Goal: Task Accomplishment & Management: Use online tool/utility

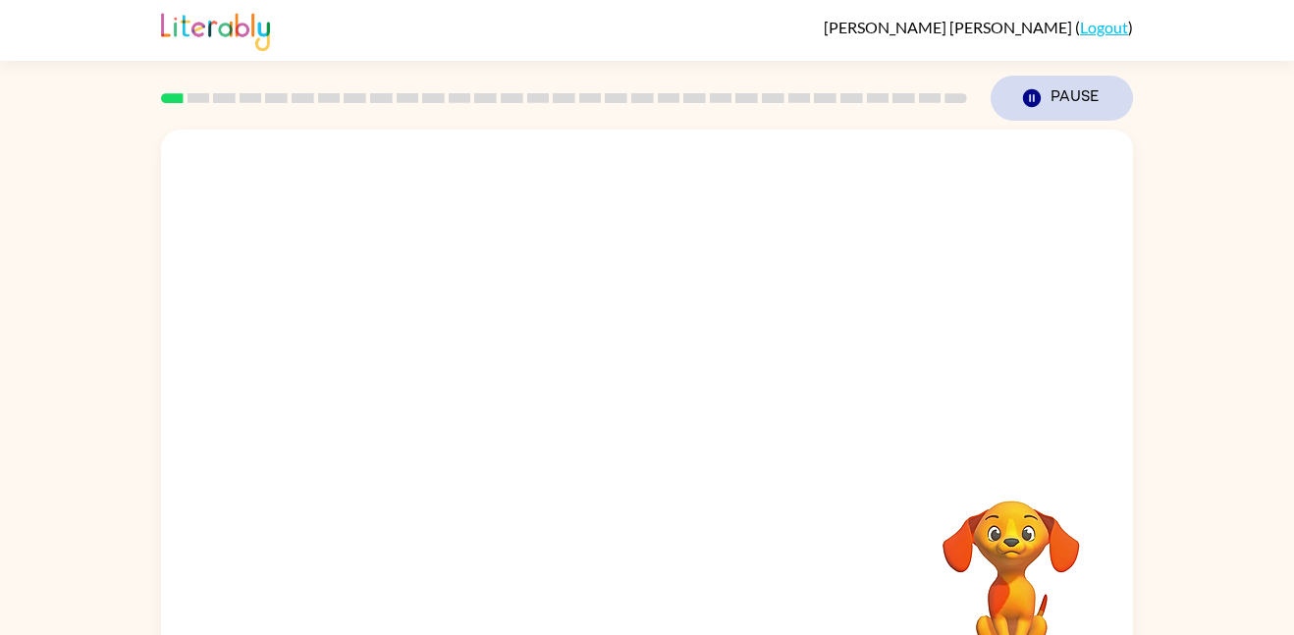
click at [1034, 94] on icon "Pause" at bounding box center [1032, 98] width 22 height 22
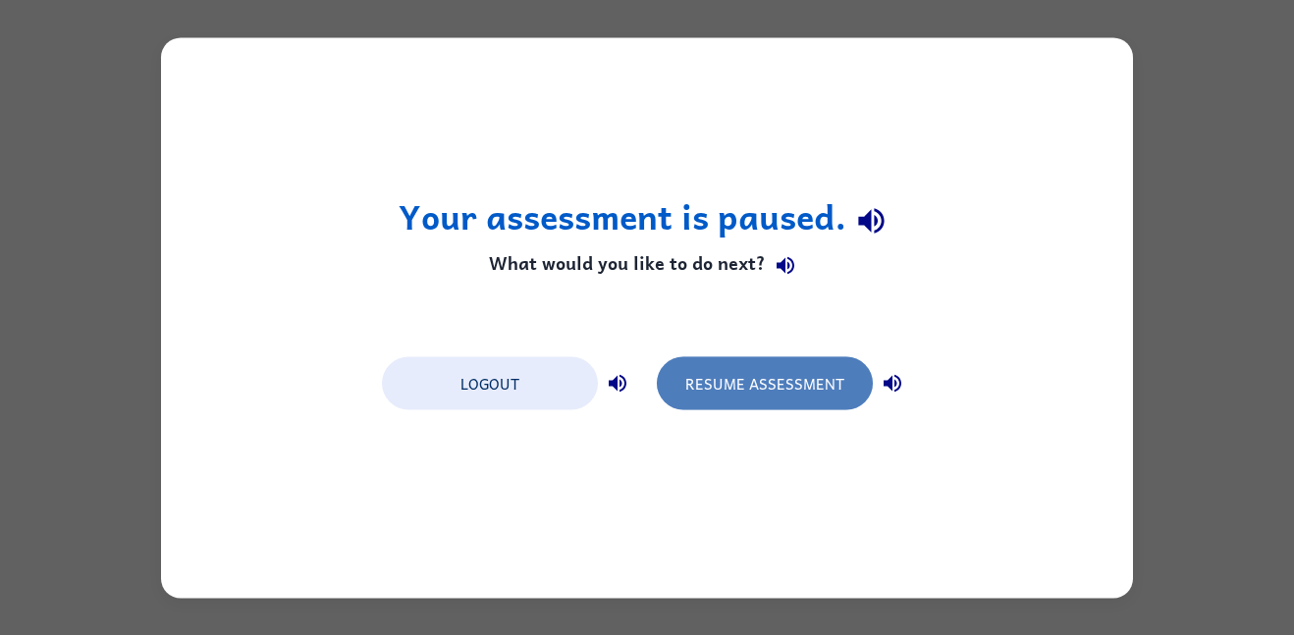
click at [751, 368] on button "Resume Assessment" at bounding box center [765, 382] width 216 height 53
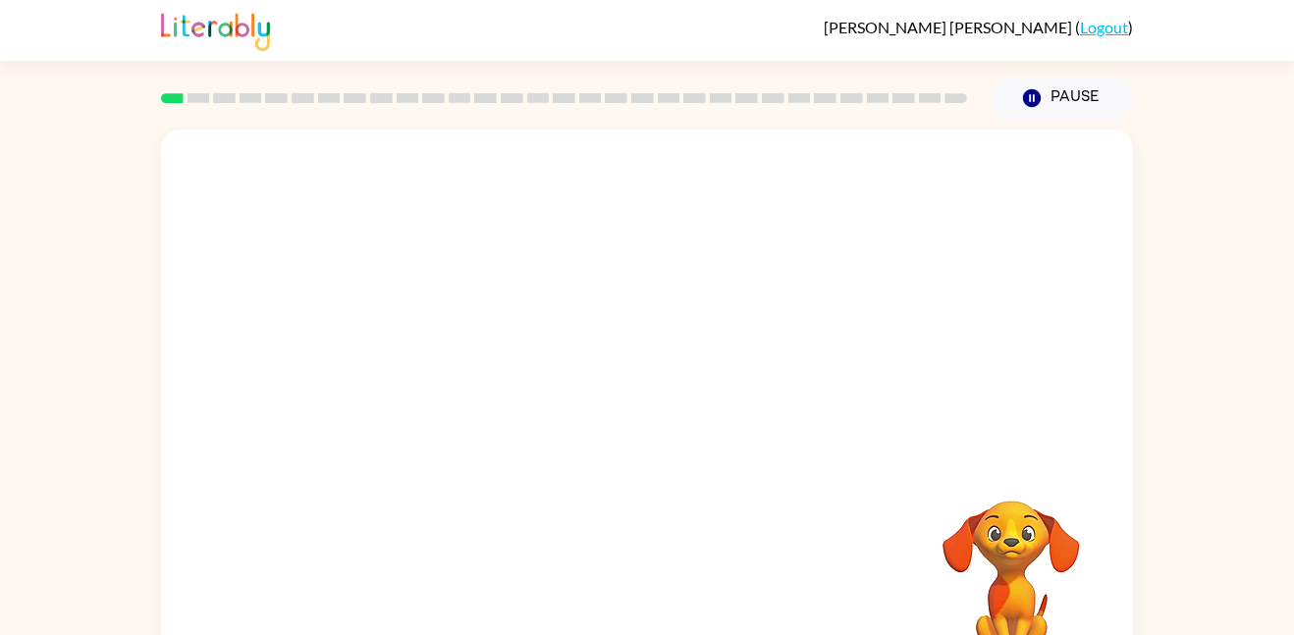
click at [699, 315] on div at bounding box center [647, 295] width 972 height 330
click at [605, 429] on button "button" at bounding box center [647, 420] width 126 height 72
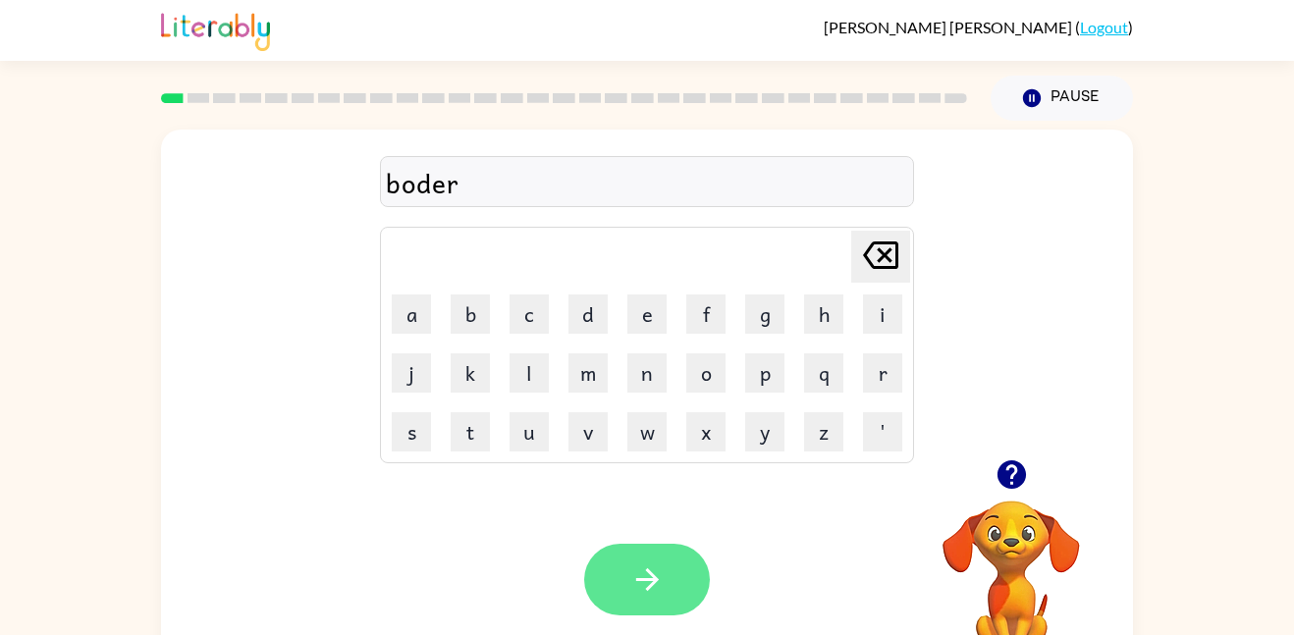
click at [618, 568] on button "button" at bounding box center [647, 580] width 126 height 72
click at [647, 571] on icon "button" at bounding box center [646, 579] width 23 height 23
click at [630, 582] on icon "button" at bounding box center [647, 580] width 34 height 34
click at [682, 598] on button "button" at bounding box center [647, 580] width 126 height 72
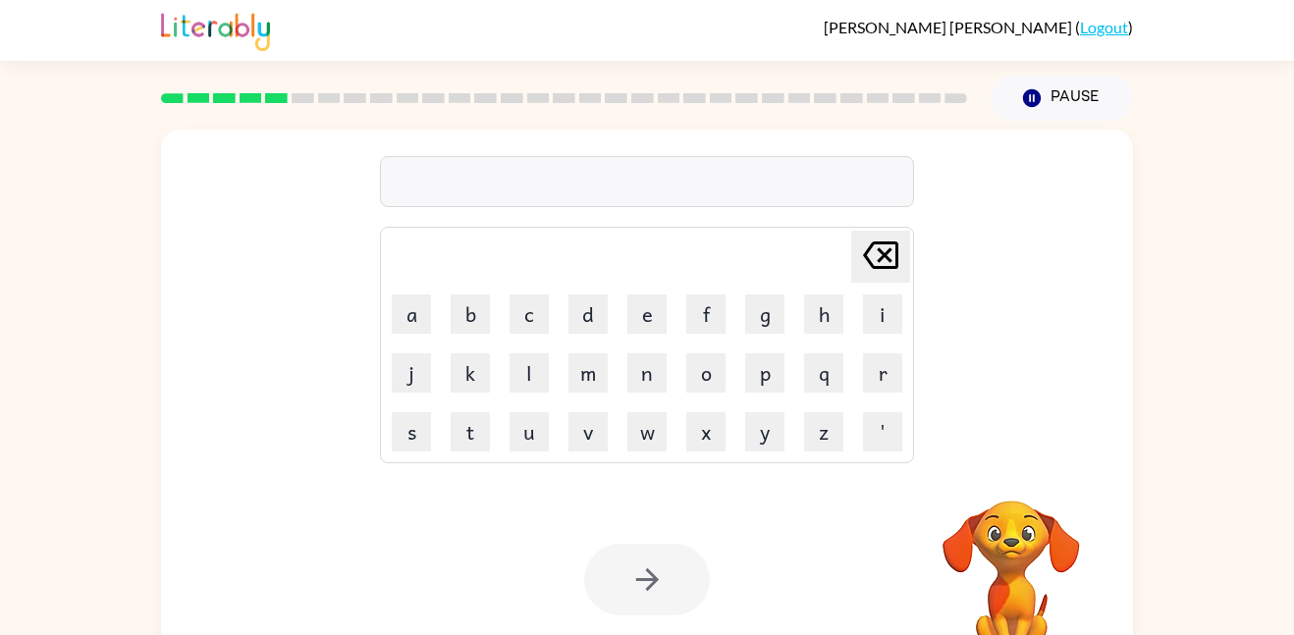
click at [682, 598] on div at bounding box center [647, 580] width 126 height 72
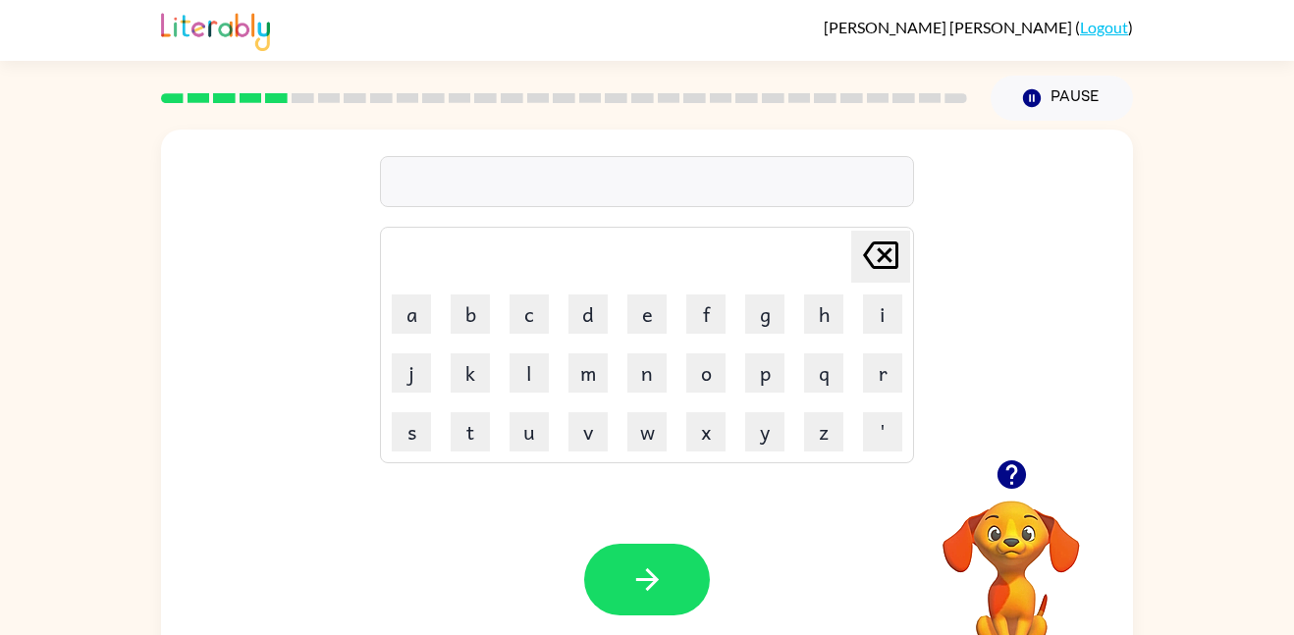
click at [528, 182] on div at bounding box center [647, 181] width 534 height 51
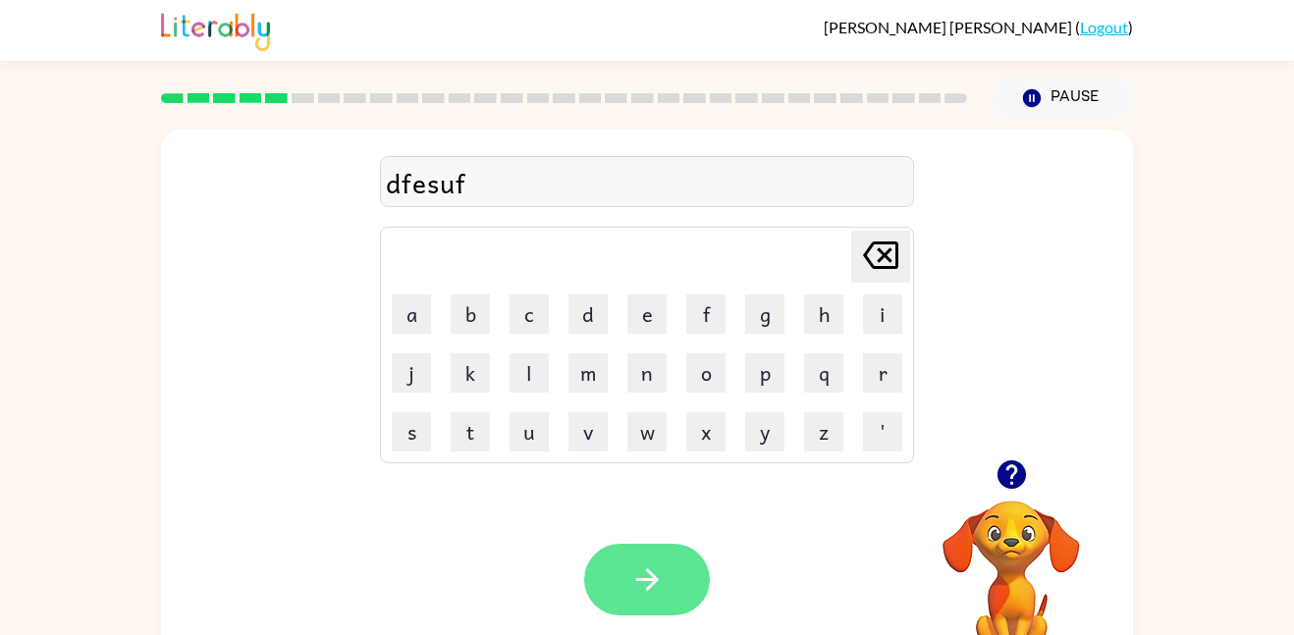
click at [662, 582] on icon "button" at bounding box center [647, 580] width 34 height 34
click at [595, 570] on button "button" at bounding box center [647, 580] width 126 height 72
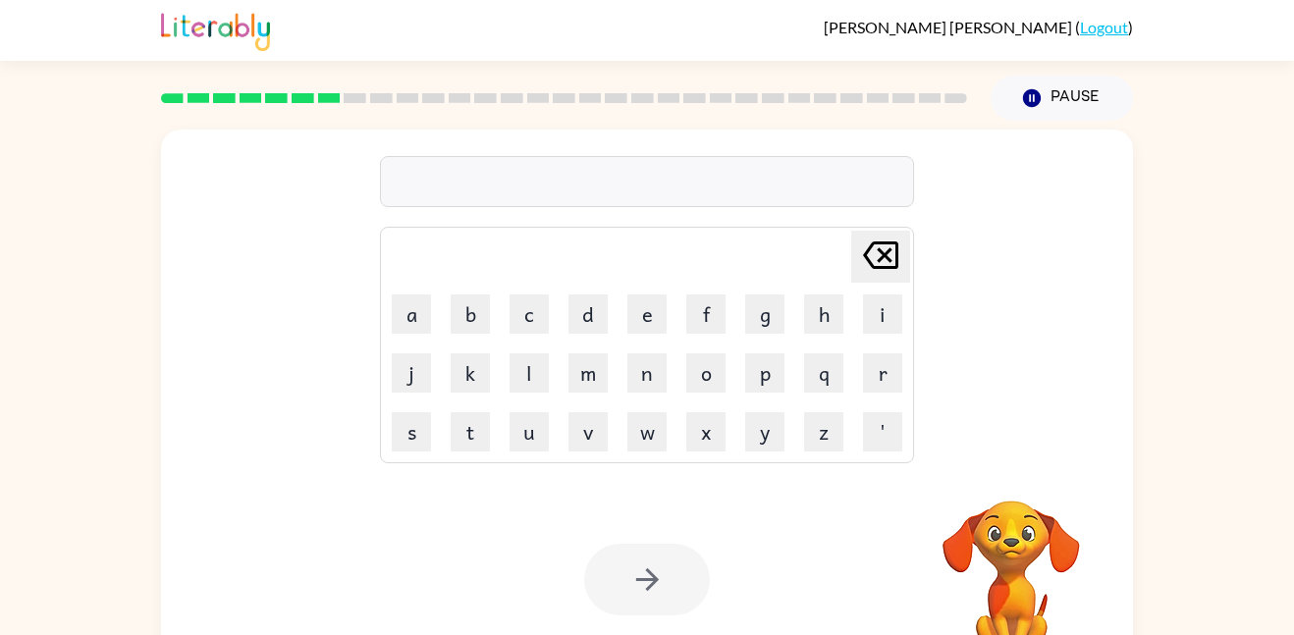
click at [477, 198] on div at bounding box center [647, 181] width 534 height 51
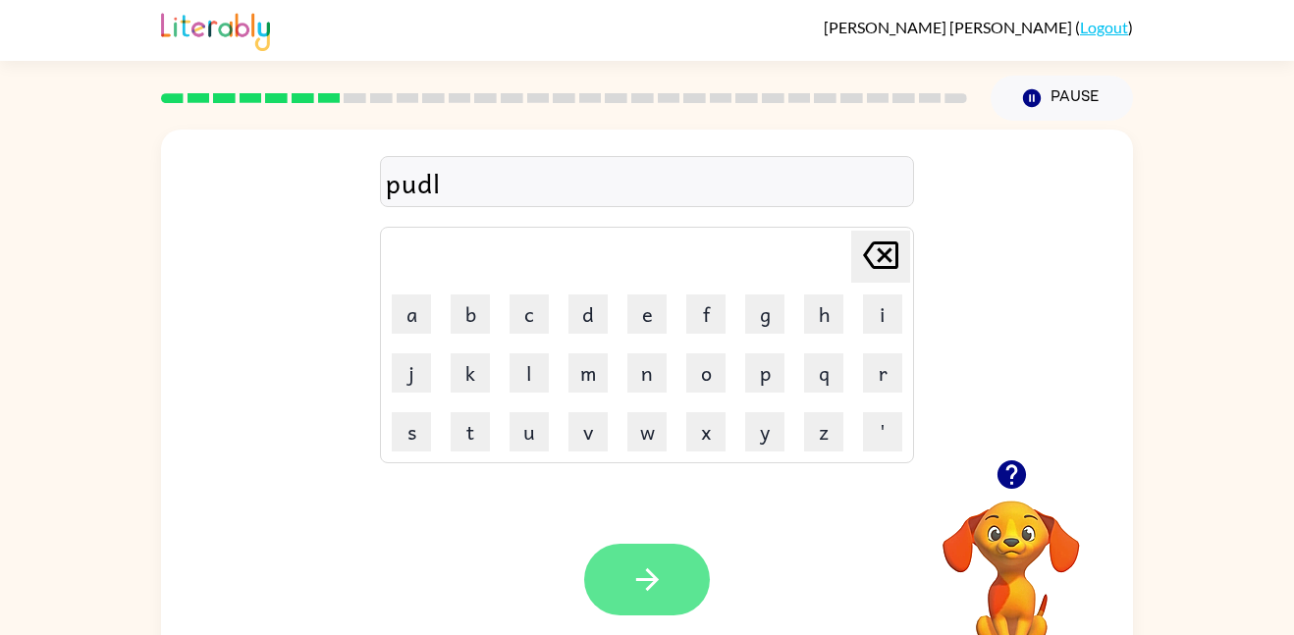
click at [609, 567] on button "button" at bounding box center [647, 580] width 126 height 72
click at [658, 591] on icon "button" at bounding box center [647, 580] width 34 height 34
click at [618, 573] on button "button" at bounding box center [647, 580] width 126 height 72
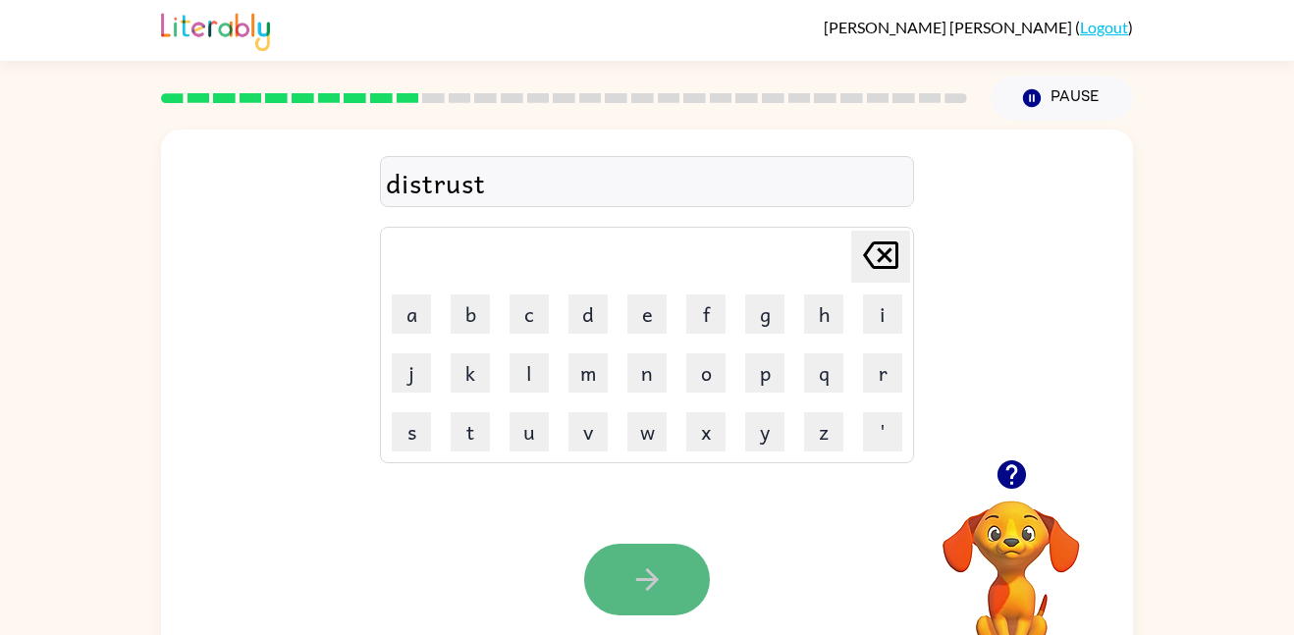
click at [696, 575] on button "button" at bounding box center [647, 580] width 126 height 72
click at [666, 604] on button "button" at bounding box center [647, 580] width 126 height 72
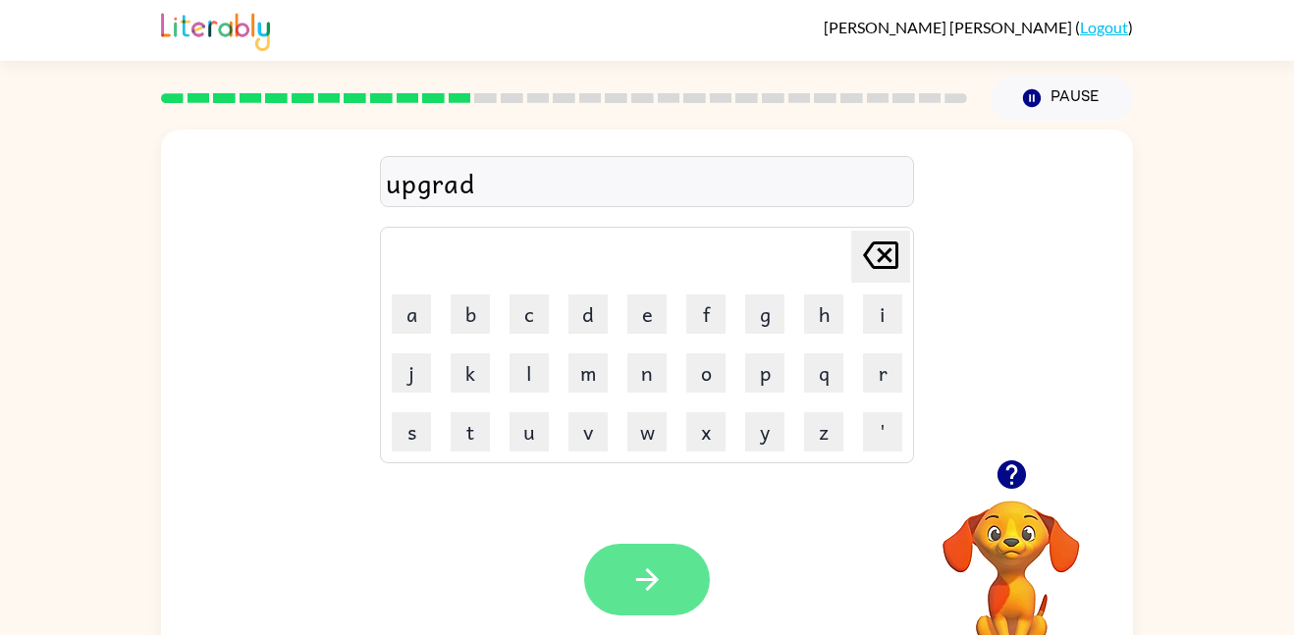
click at [658, 582] on icon "button" at bounding box center [647, 580] width 34 height 34
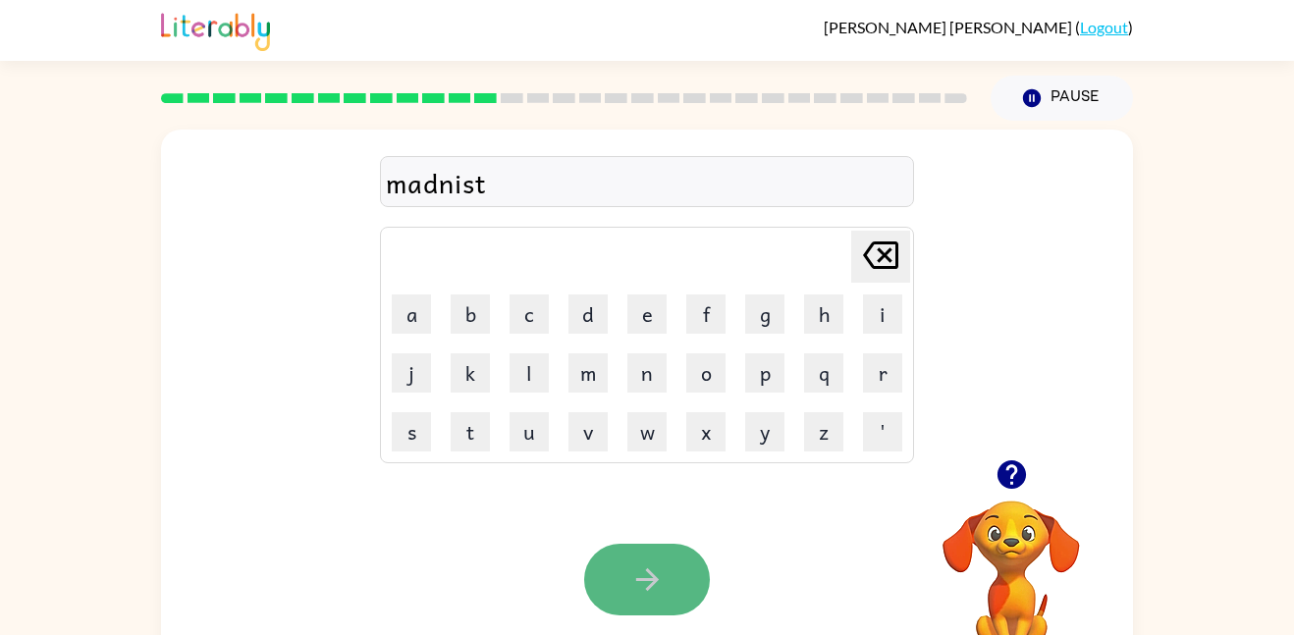
click at [655, 583] on icon "button" at bounding box center [647, 580] width 34 height 34
click at [654, 592] on icon "button" at bounding box center [647, 580] width 34 height 34
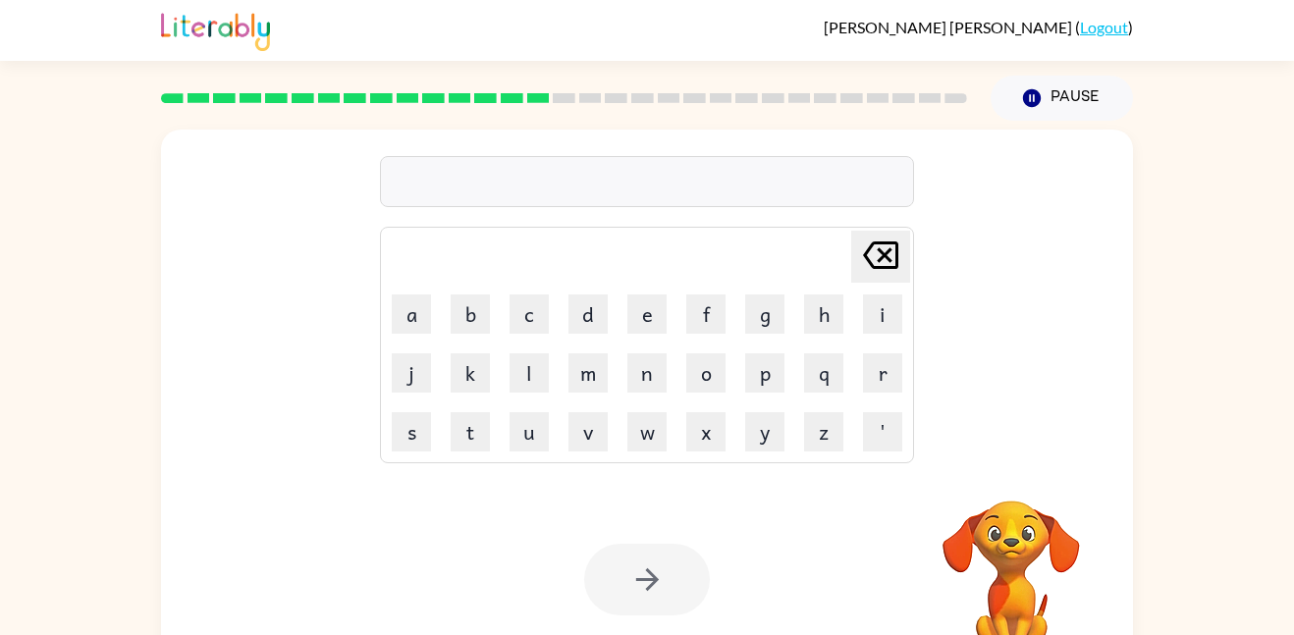
click at [654, 592] on div at bounding box center [647, 580] width 126 height 72
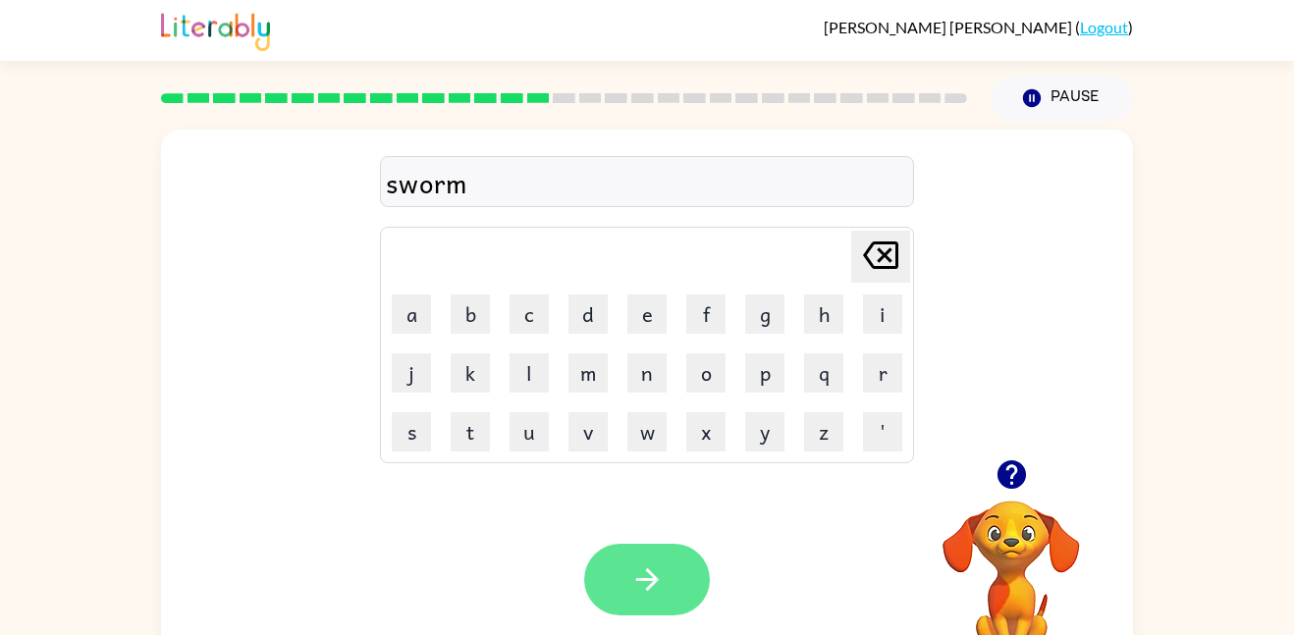
click at [661, 583] on icon "button" at bounding box center [647, 580] width 34 height 34
click at [624, 593] on button "button" at bounding box center [647, 580] width 126 height 72
click at [692, 593] on button "button" at bounding box center [647, 580] width 126 height 72
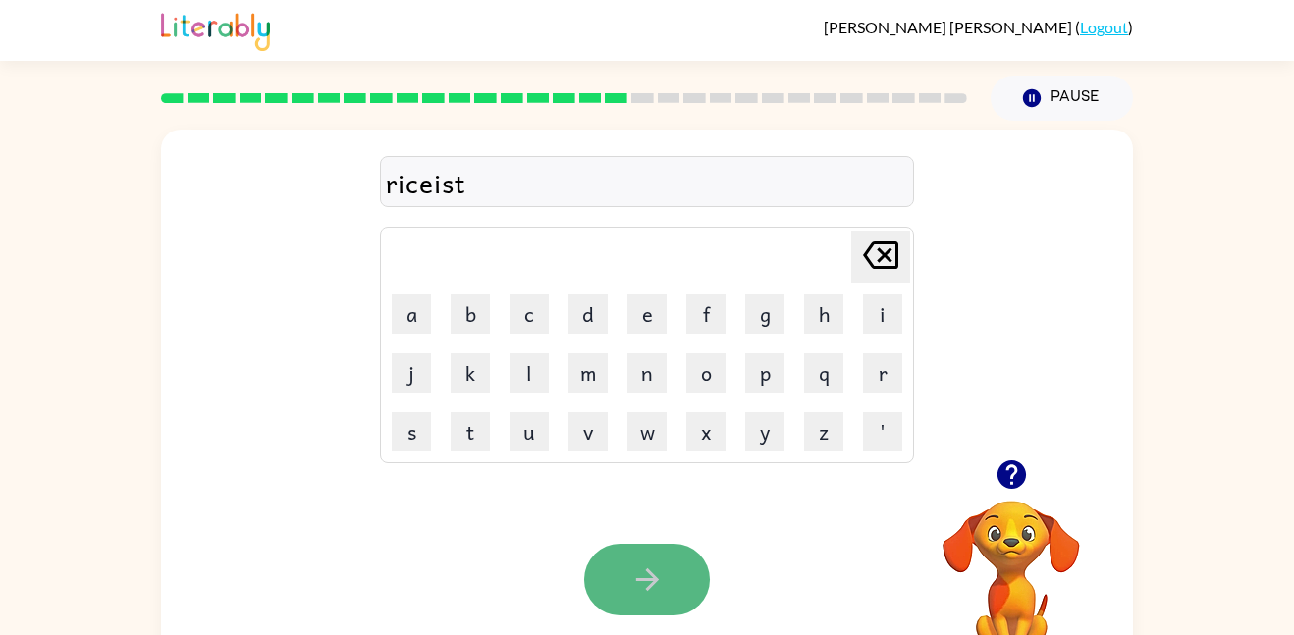
click at [636, 592] on icon "button" at bounding box center [647, 580] width 34 height 34
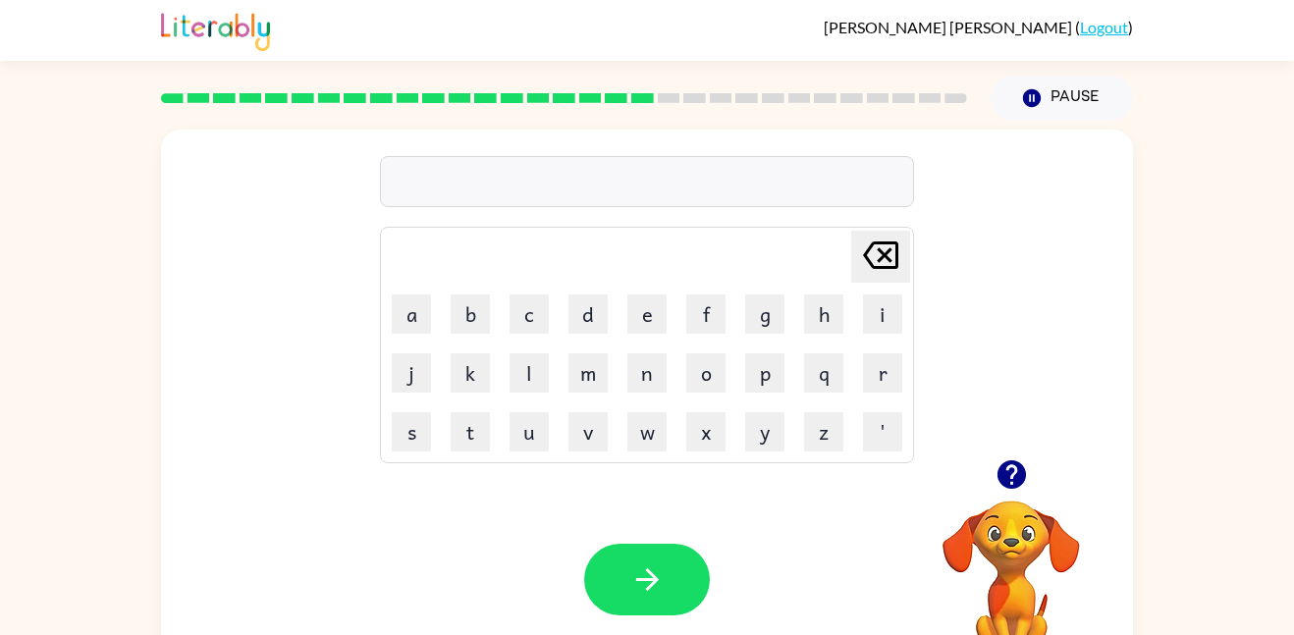
click at [1006, 486] on icon "button" at bounding box center [1010, 474] width 28 height 28
click at [692, 547] on div at bounding box center [647, 580] width 126 height 72
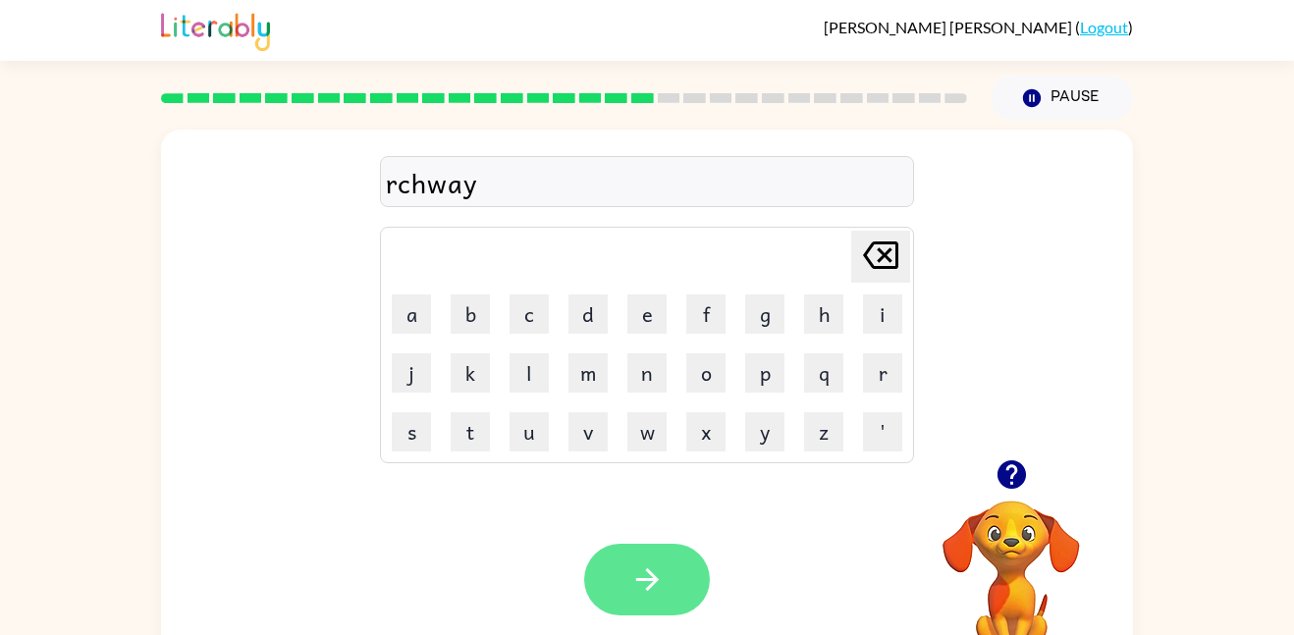
click at [683, 552] on button "button" at bounding box center [647, 580] width 126 height 72
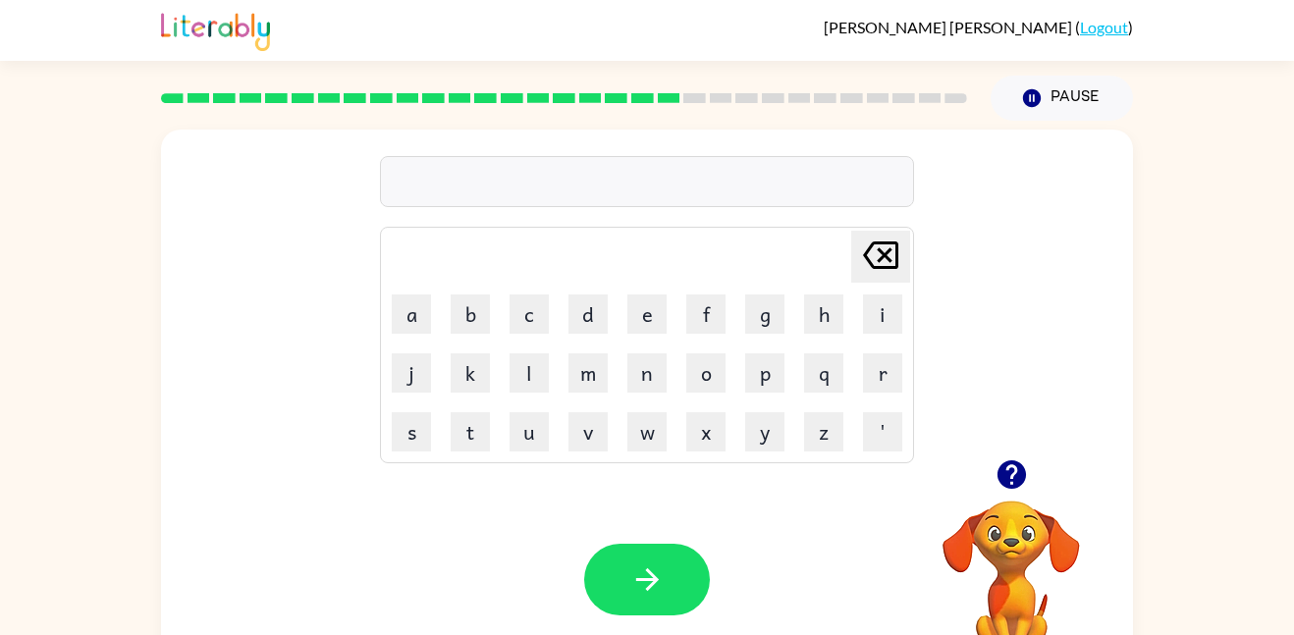
click at [556, 193] on div at bounding box center [647, 181] width 534 height 51
click at [626, 562] on button "button" at bounding box center [647, 580] width 126 height 72
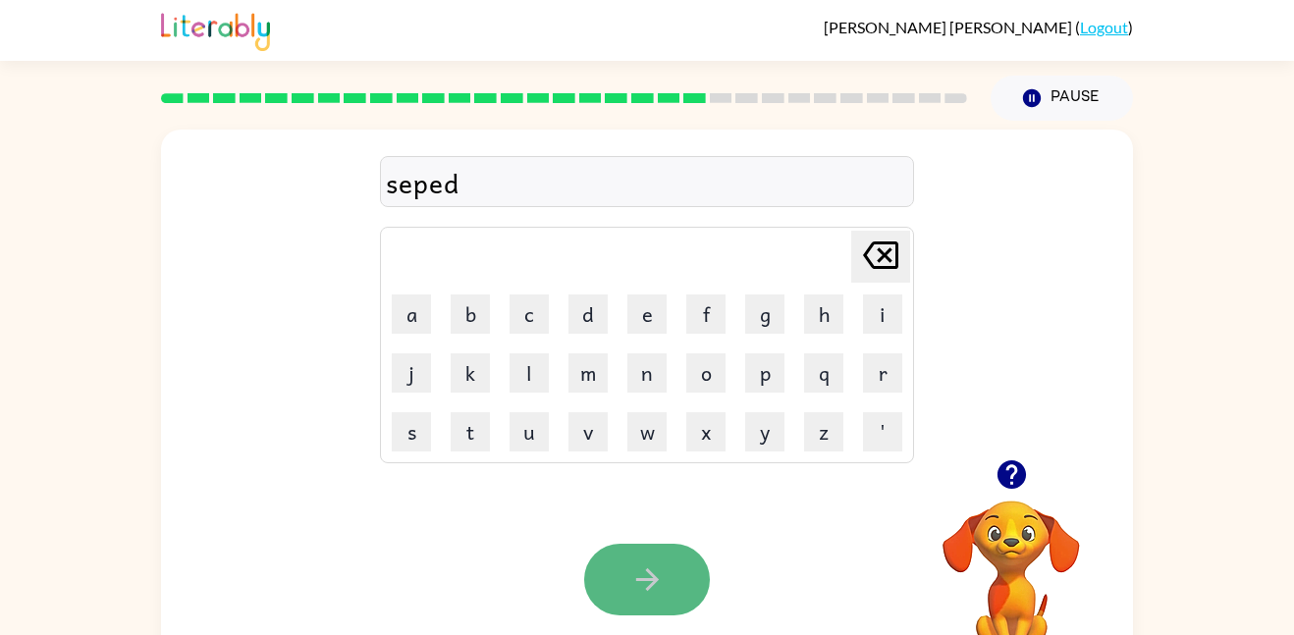
click at [623, 612] on button "button" at bounding box center [647, 580] width 126 height 72
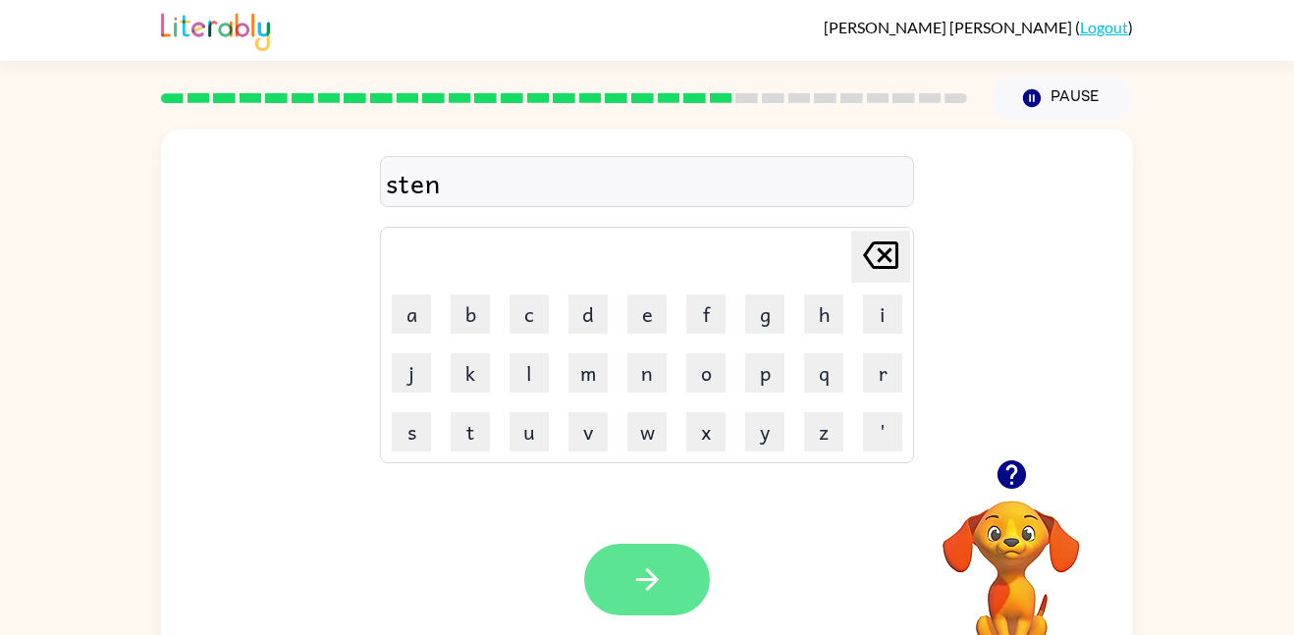
click at [599, 607] on button "button" at bounding box center [647, 580] width 126 height 72
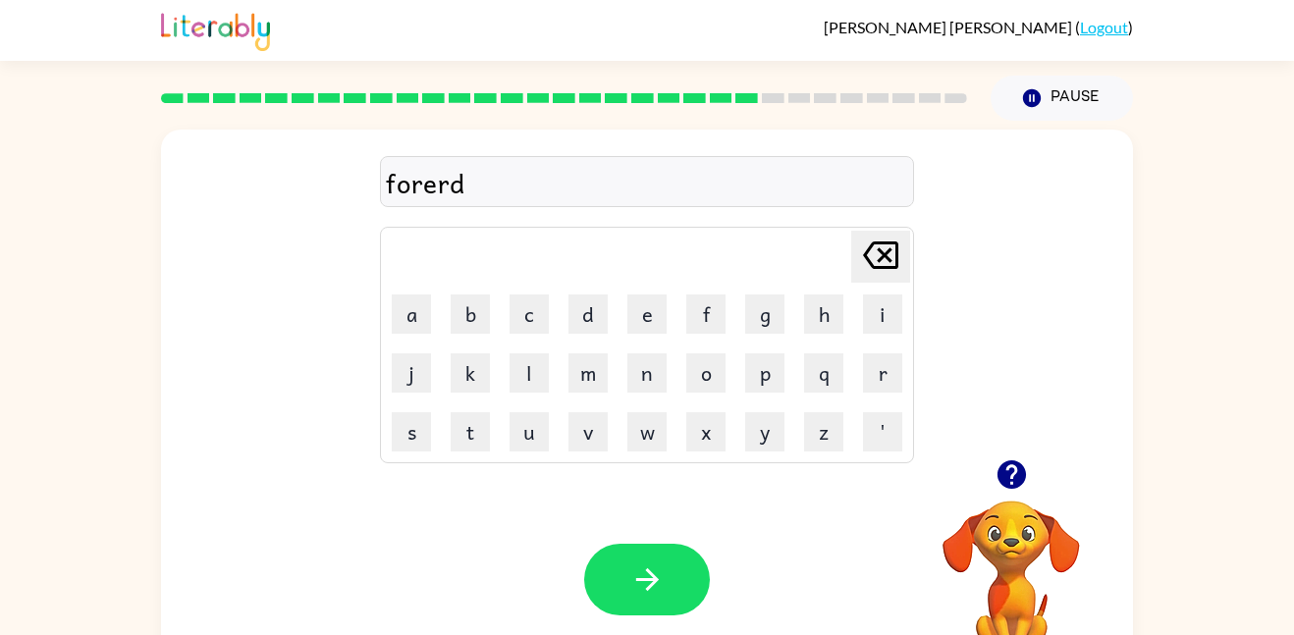
click at [659, 625] on div "Your browser must support playing .mp4 files to use Literably. Please try using…" at bounding box center [647, 579] width 972 height 221
click at [669, 575] on button "button" at bounding box center [647, 580] width 126 height 72
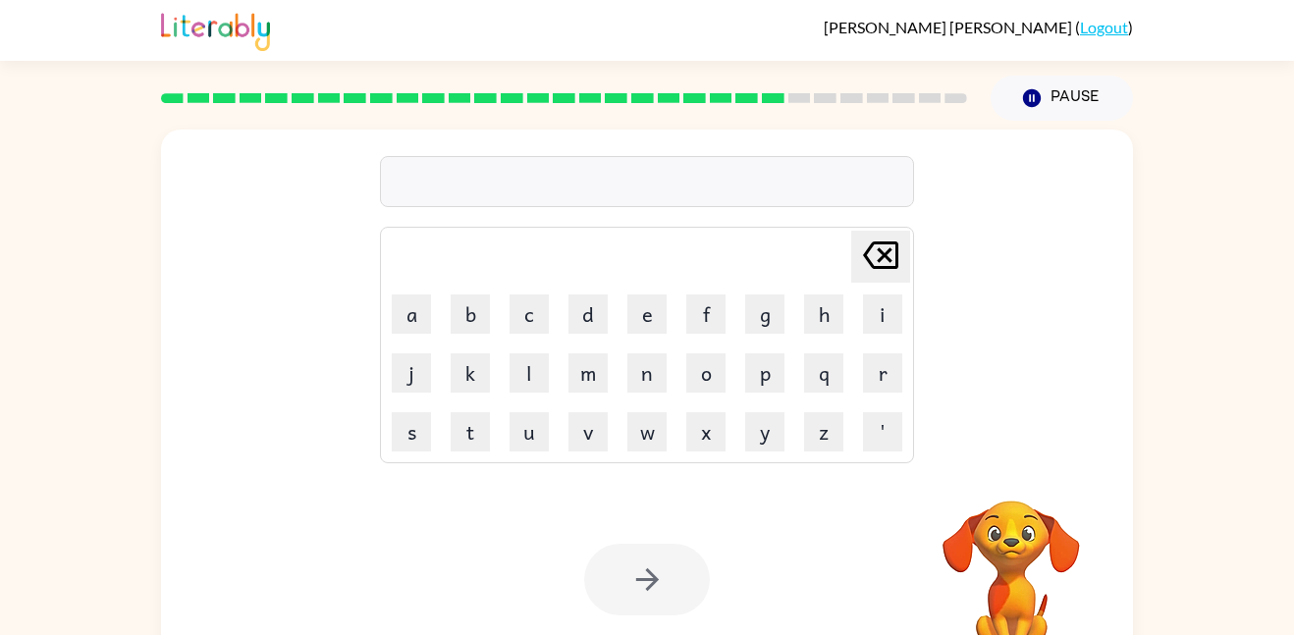
click at [670, 573] on div at bounding box center [647, 580] width 126 height 72
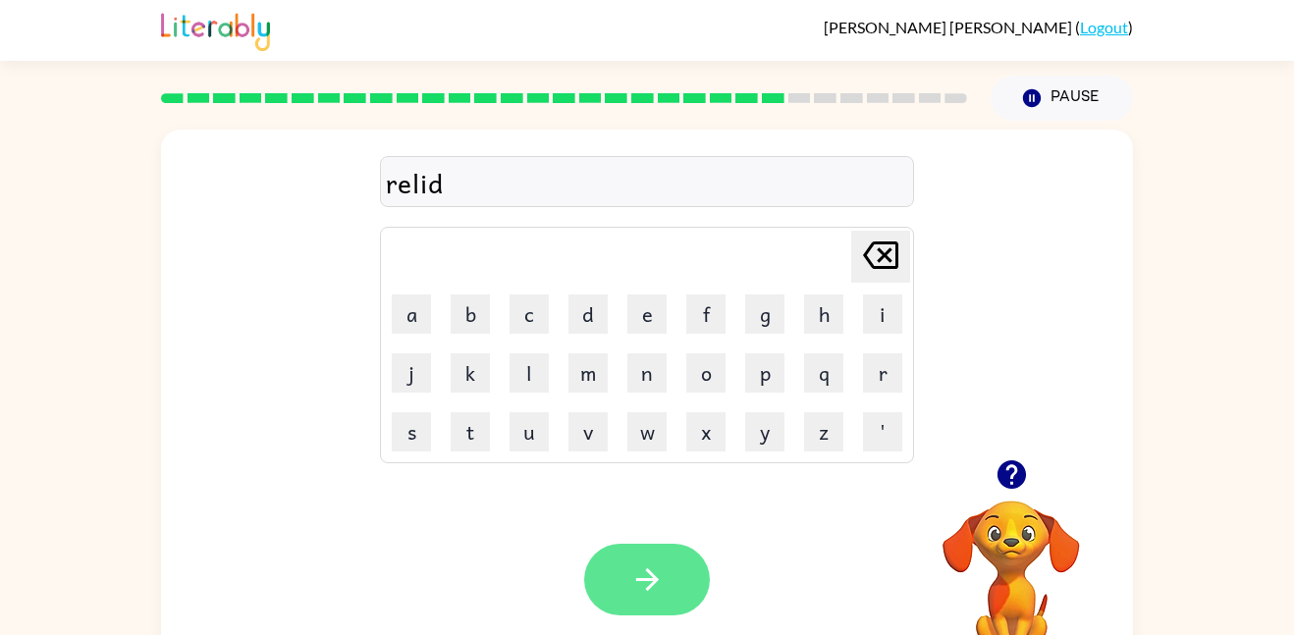
click at [652, 597] on button "button" at bounding box center [647, 580] width 126 height 72
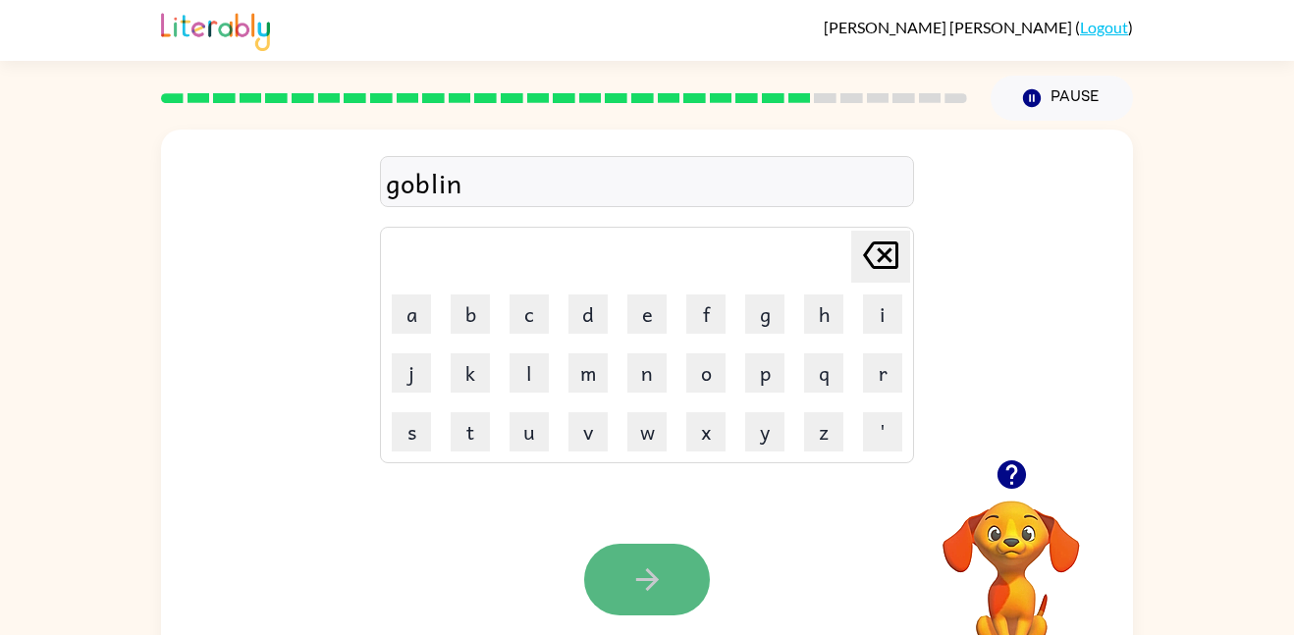
click at [603, 588] on button "button" at bounding box center [647, 580] width 126 height 72
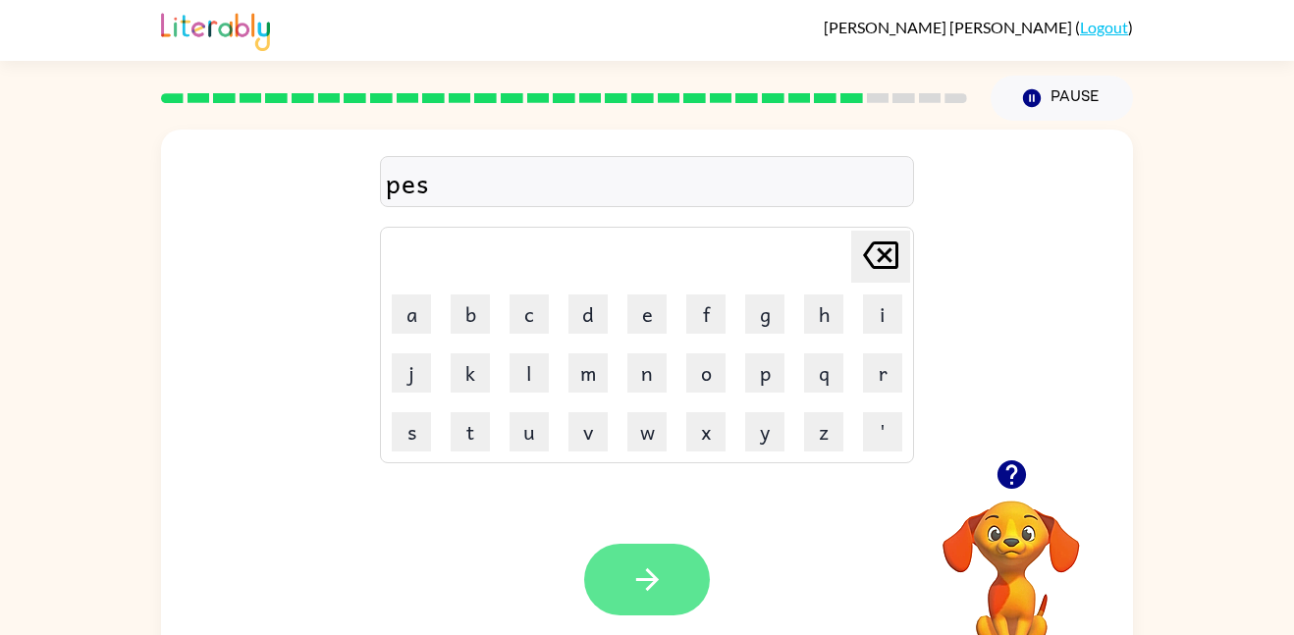
click at [594, 579] on button "button" at bounding box center [647, 580] width 126 height 72
click at [619, 567] on button "button" at bounding box center [647, 580] width 126 height 72
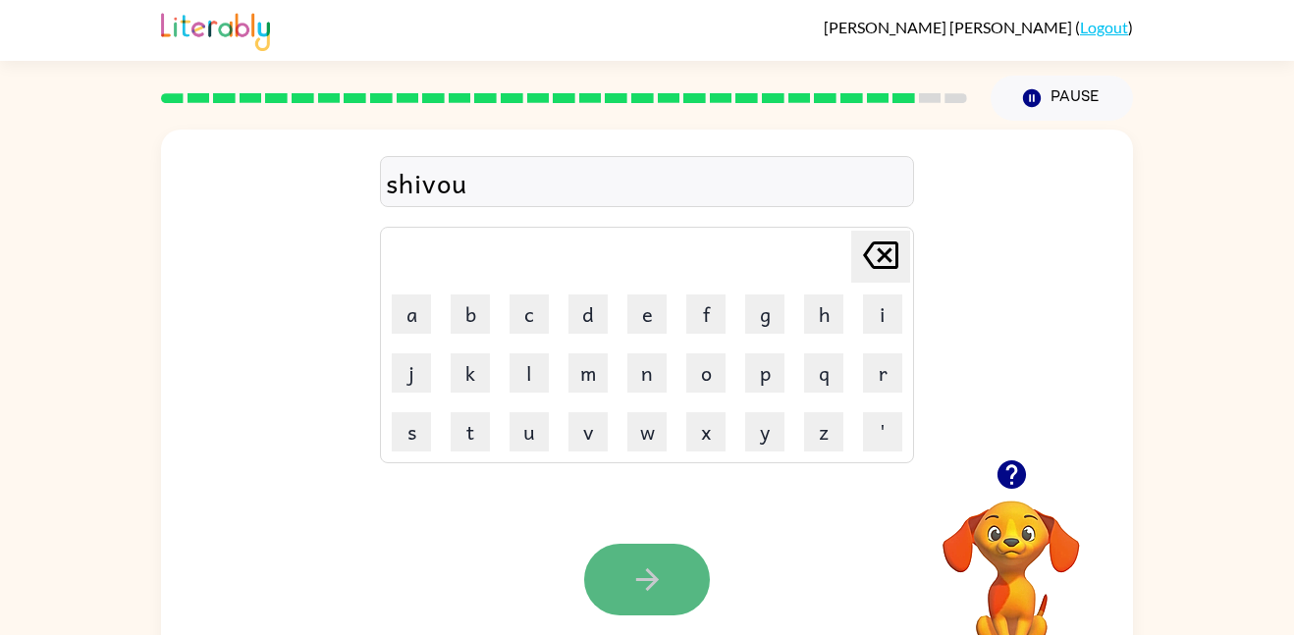
click at [595, 567] on button "button" at bounding box center [647, 580] width 126 height 72
click at [595, 567] on div at bounding box center [647, 580] width 126 height 72
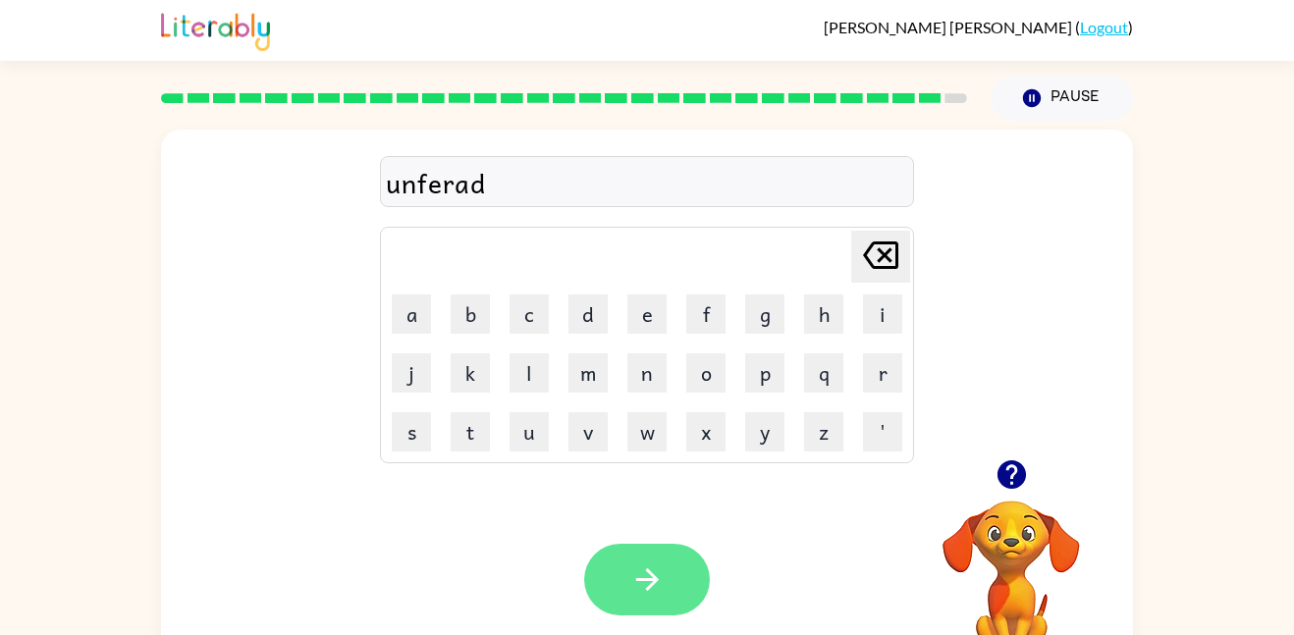
click at [623, 575] on button "button" at bounding box center [647, 580] width 126 height 72
